Goal: Transaction & Acquisition: Download file/media

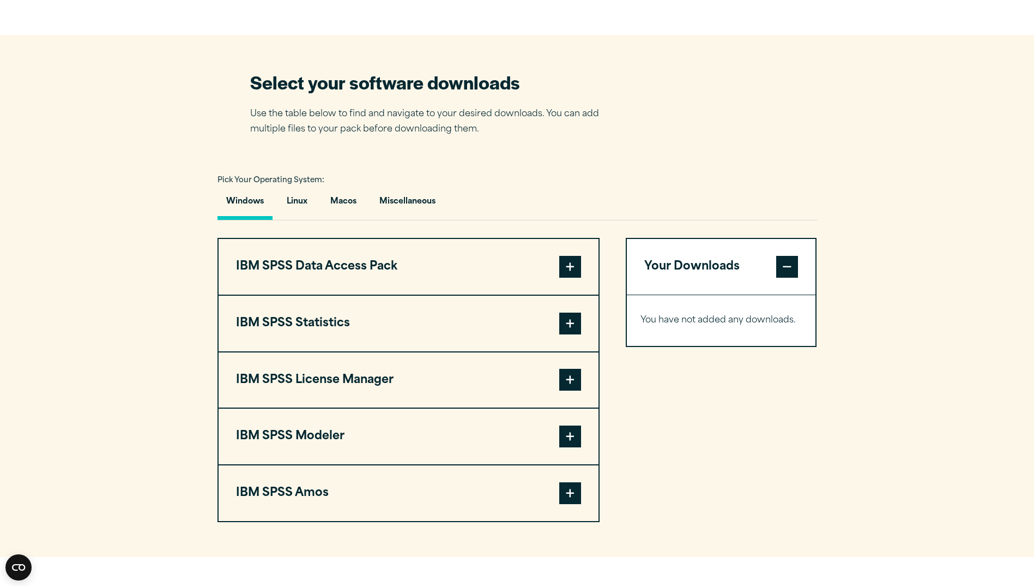
scroll to position [654, 0]
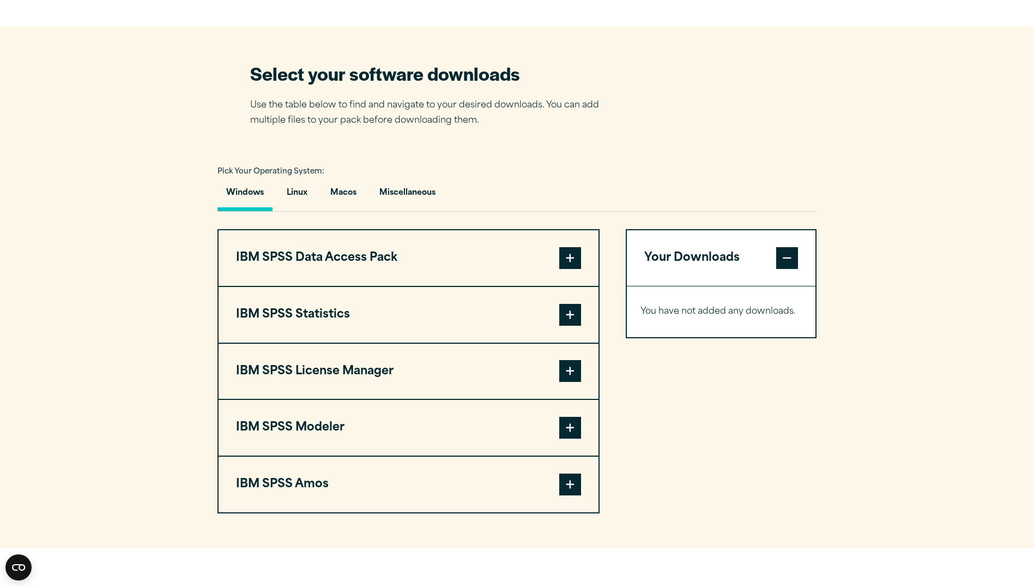
click at [569, 310] on span at bounding box center [570, 315] width 22 height 22
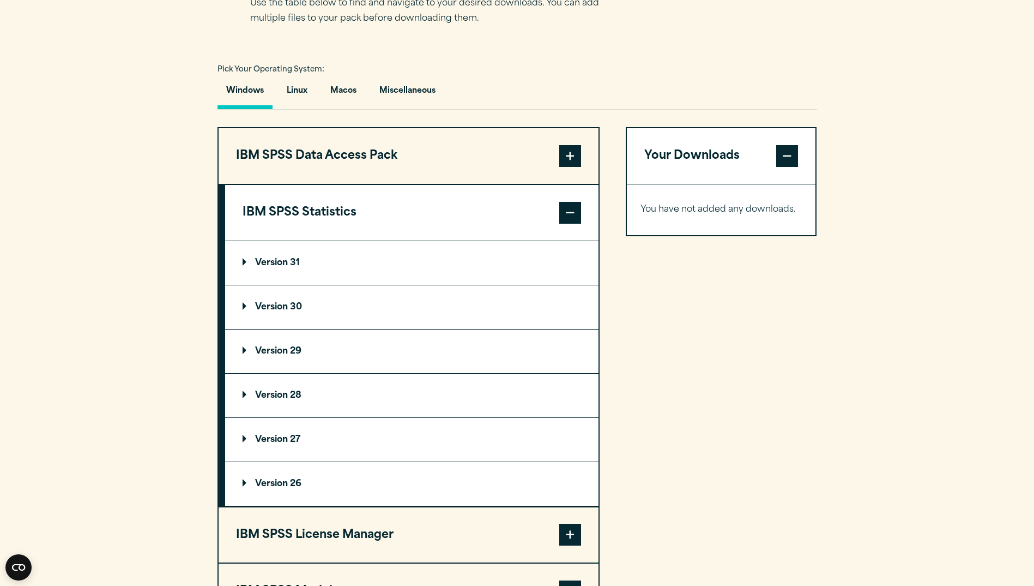
scroll to position [763, 0]
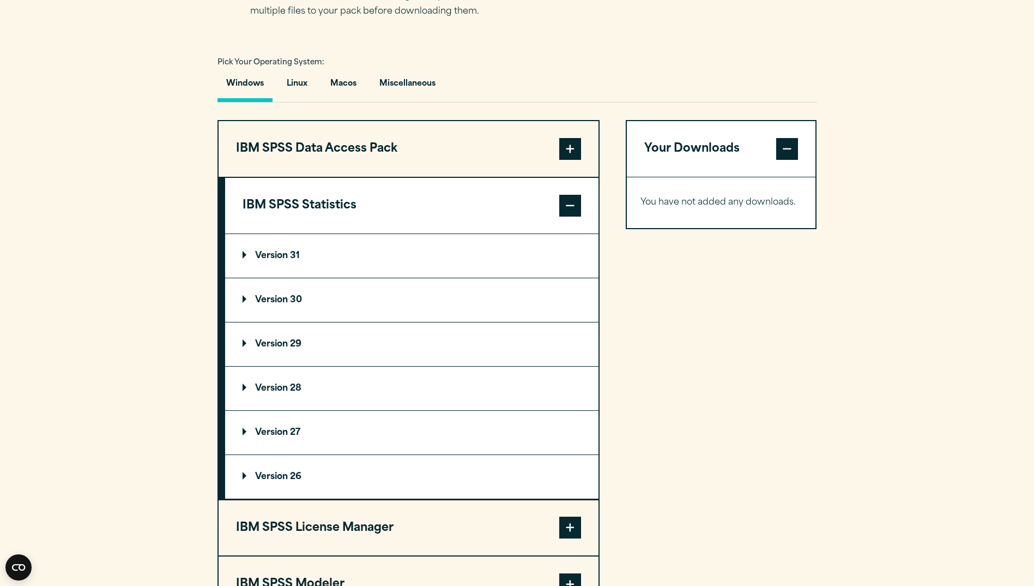
click at [278, 252] on p "Version 31" at bounding box center [271, 255] width 57 height 9
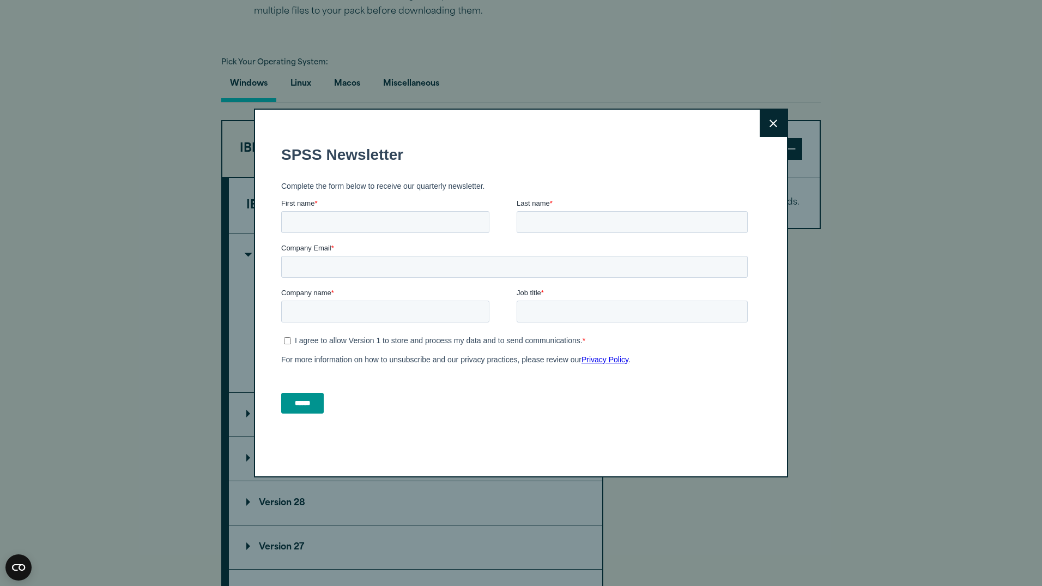
click at [771, 120] on icon at bounding box center [774, 123] width 8 height 8
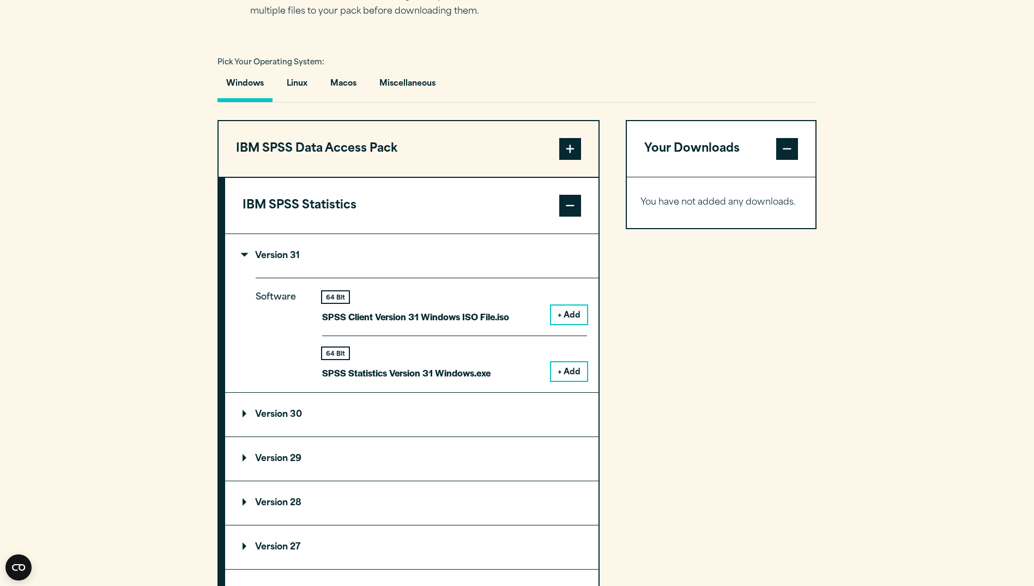
click at [575, 372] on button "+ Add" at bounding box center [569, 371] width 36 height 19
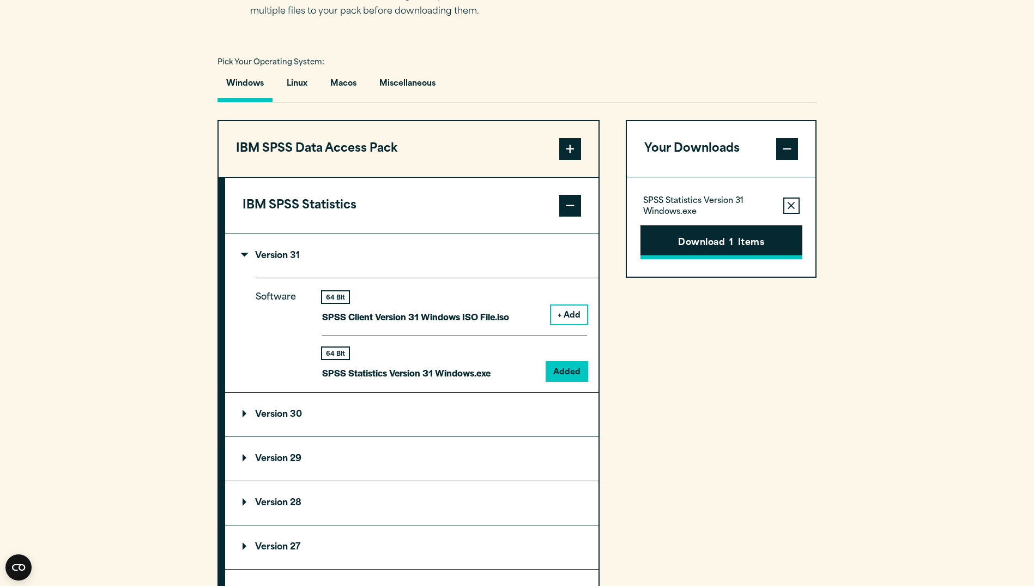
click at [692, 242] on button "Download 1 Items" at bounding box center [722, 242] width 162 height 34
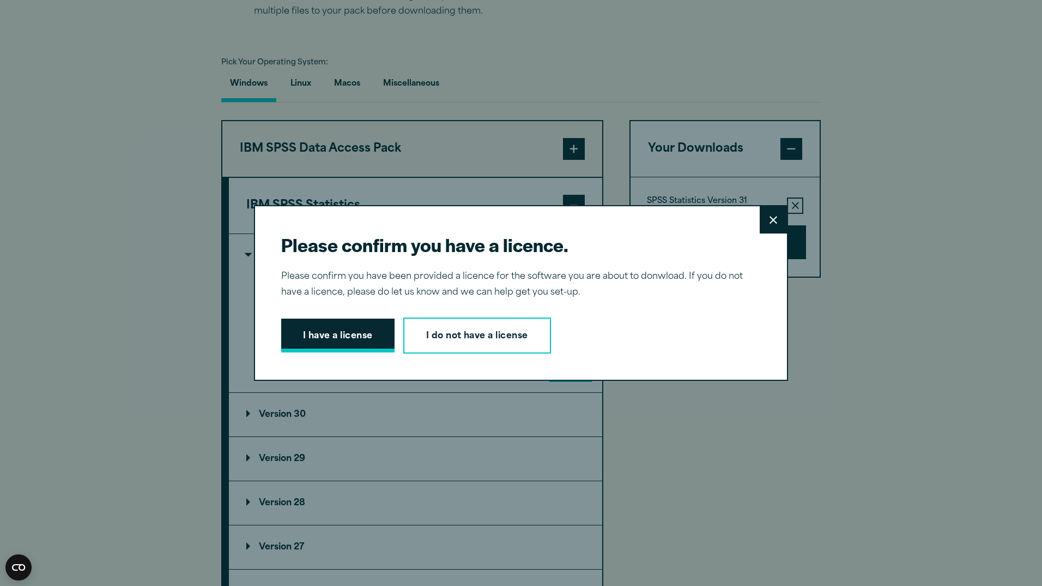
click at [327, 330] on button "I have a license" at bounding box center [337, 335] width 113 height 34
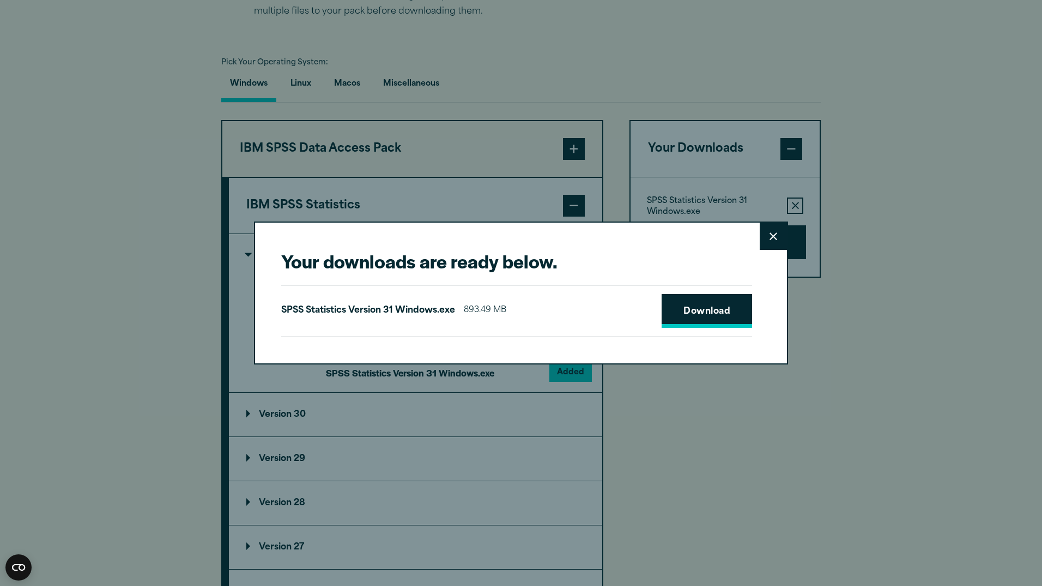
click at [715, 309] on link "Download" at bounding box center [707, 311] width 91 height 34
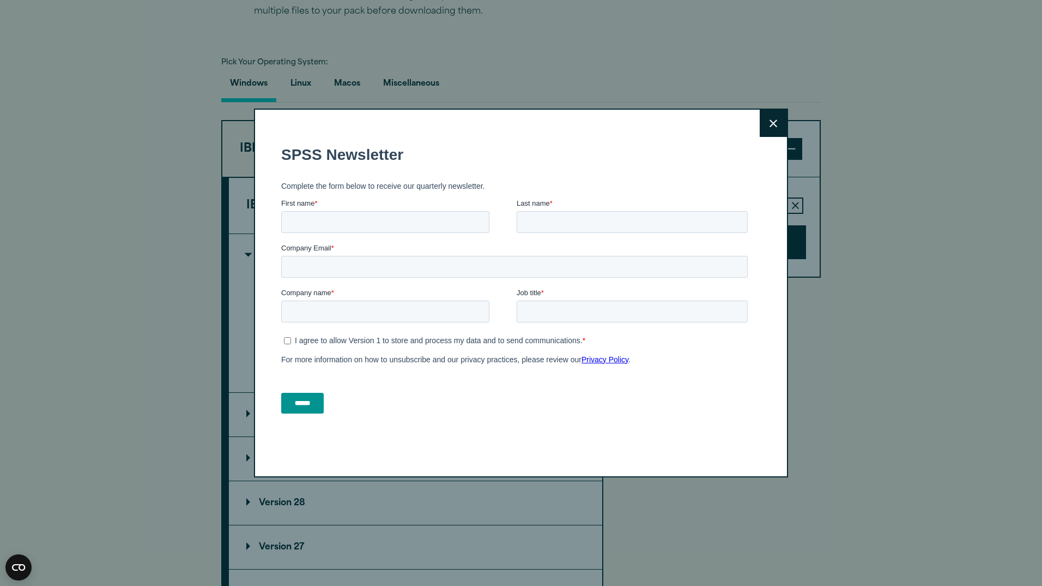
click at [773, 126] on icon at bounding box center [774, 123] width 8 height 8
